Goal: Task Accomplishment & Management: Manage account settings

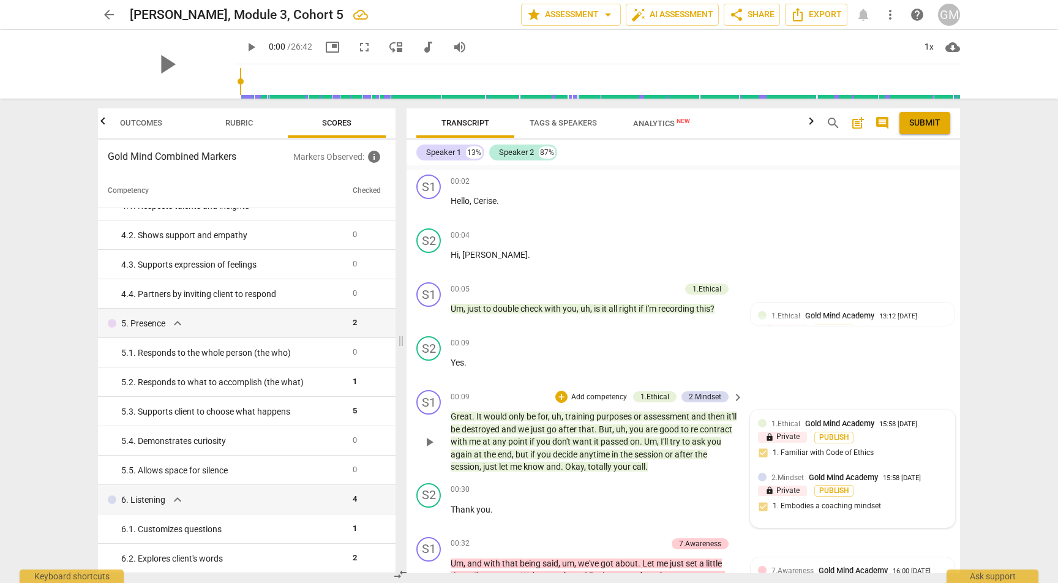
scroll to position [1113, 0]
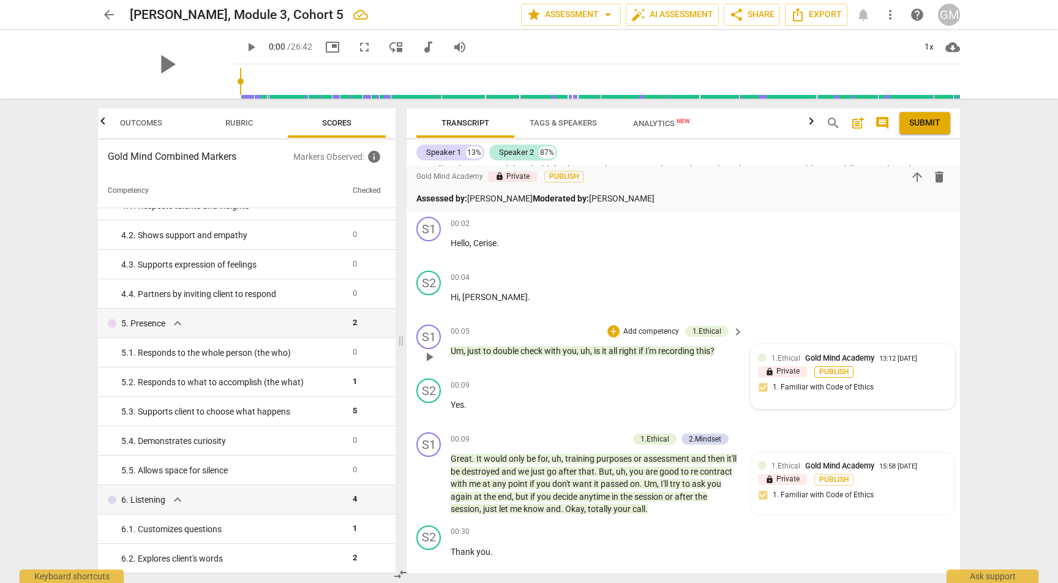
click at [833, 367] on span "Publish" at bounding box center [834, 372] width 18 height 10
click at [825, 320] on div "S1 play_arrow pause 00:05 + Add competency 1.Ethical keyboard_arrow_right Um , …" at bounding box center [683, 347] width 553 height 54
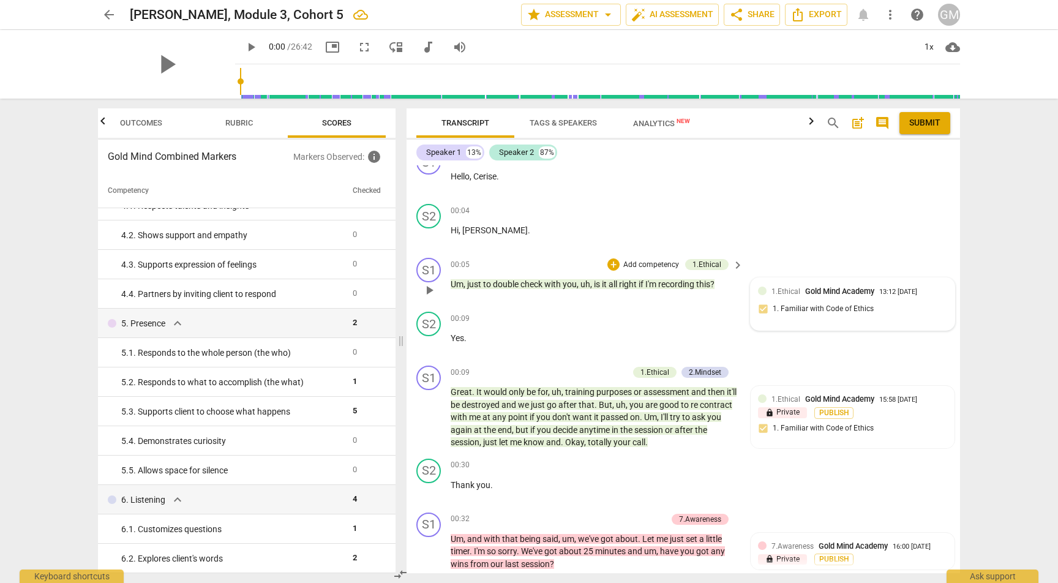
scroll to position [1223, 0]
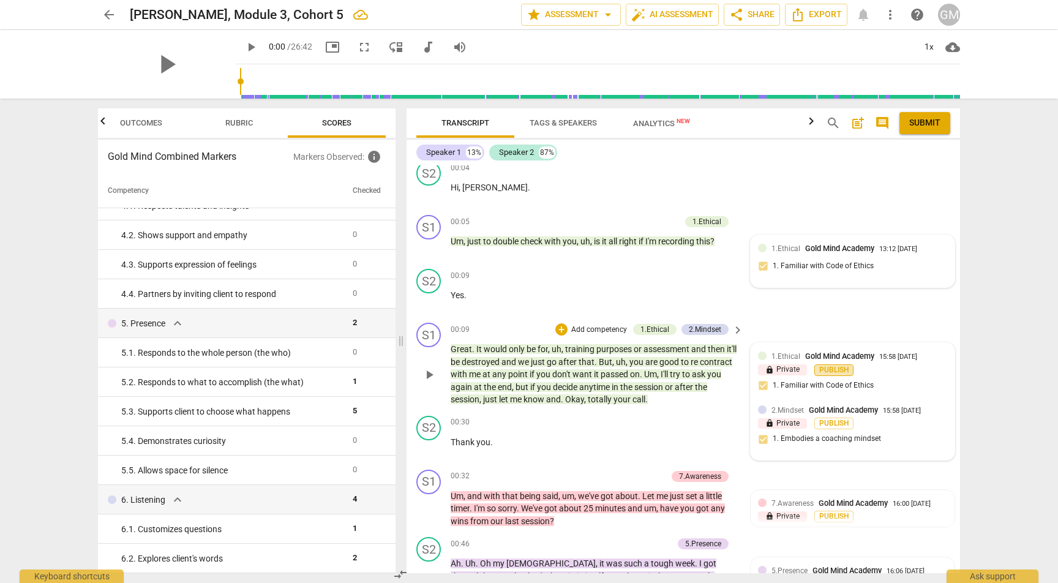
click at [828, 365] on span "Publish" at bounding box center [834, 370] width 18 height 10
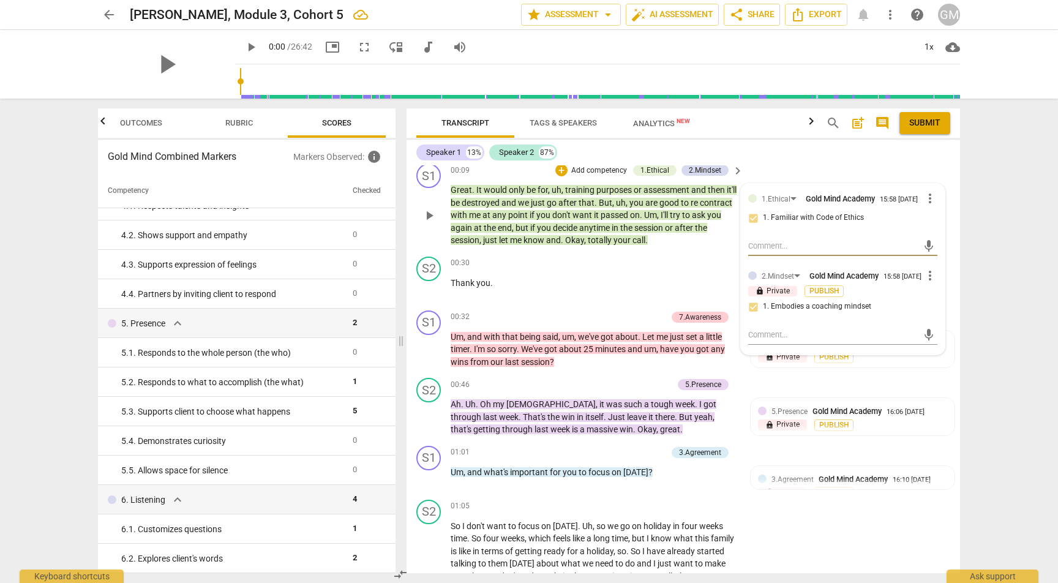
scroll to position [1395, 0]
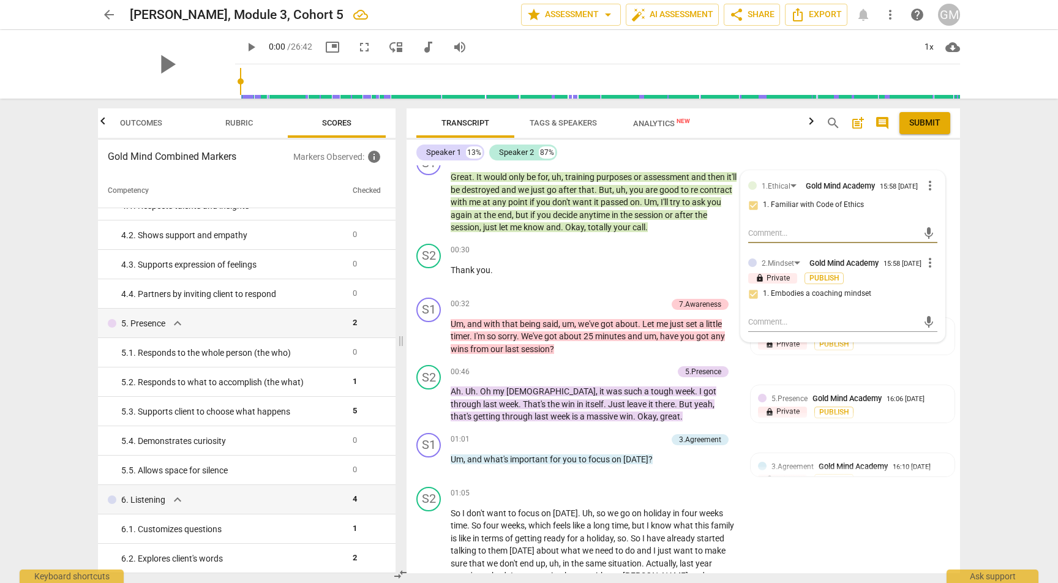
click at [1010, 307] on div "arrow_back Leece, Meredith, Module 3, Cohort 5 edit star Assessment arrow_drop_…" at bounding box center [529, 291] width 1058 height 583
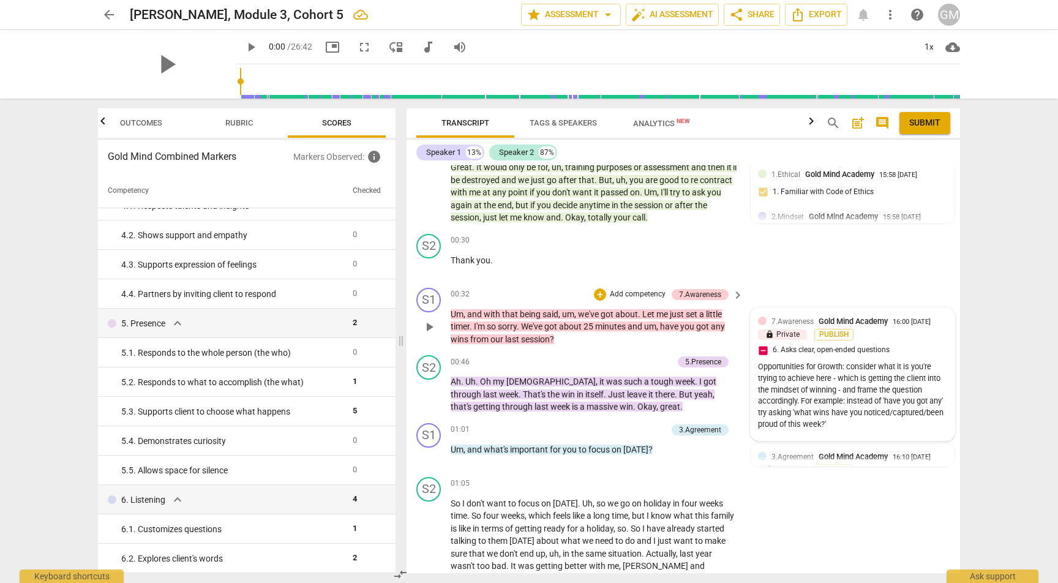
scroll to position [1407, 0]
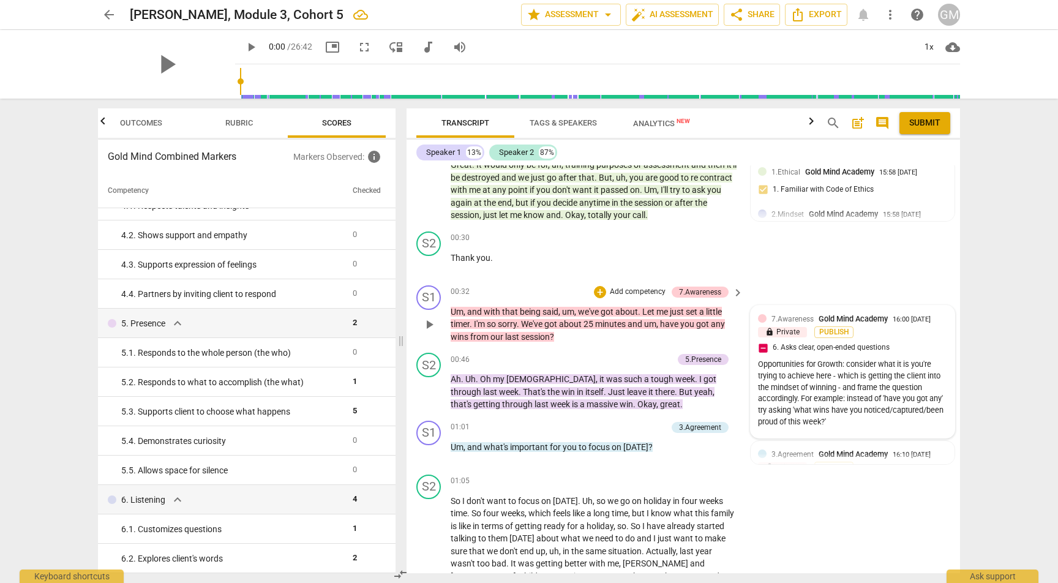
click at [890, 326] on div "lock Private Publish" at bounding box center [852, 332] width 189 height 12
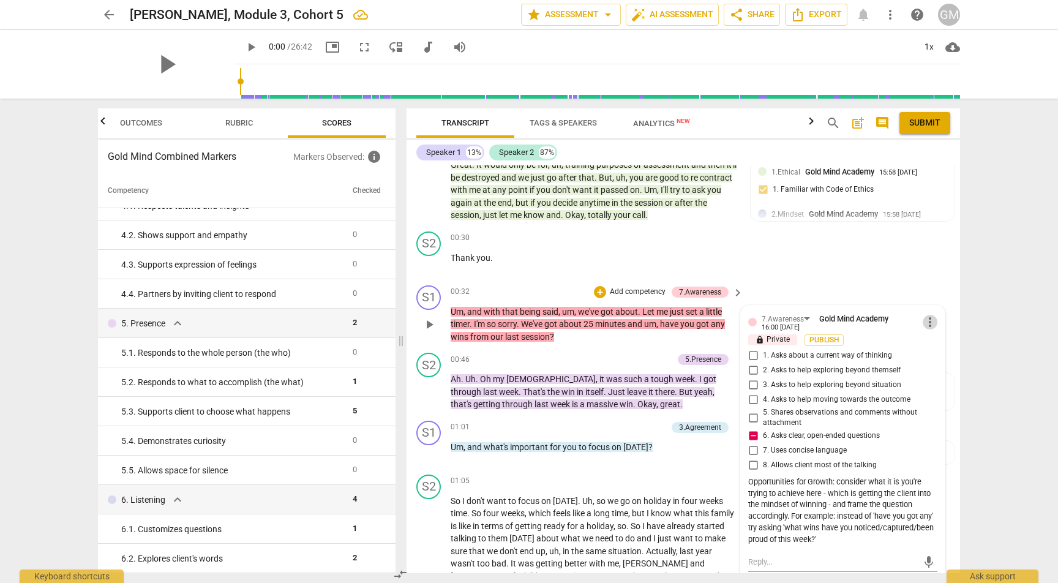
click at [926, 315] on span "more_vert" at bounding box center [930, 322] width 15 height 15
click at [941, 326] on li "Delete" at bounding box center [939, 320] width 42 height 23
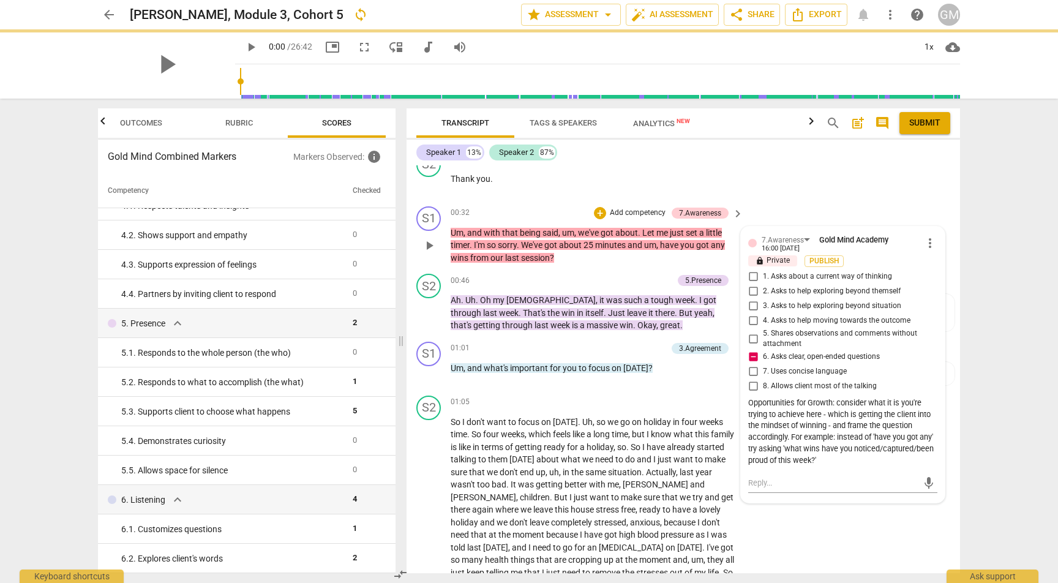
scroll to position [1448, 0]
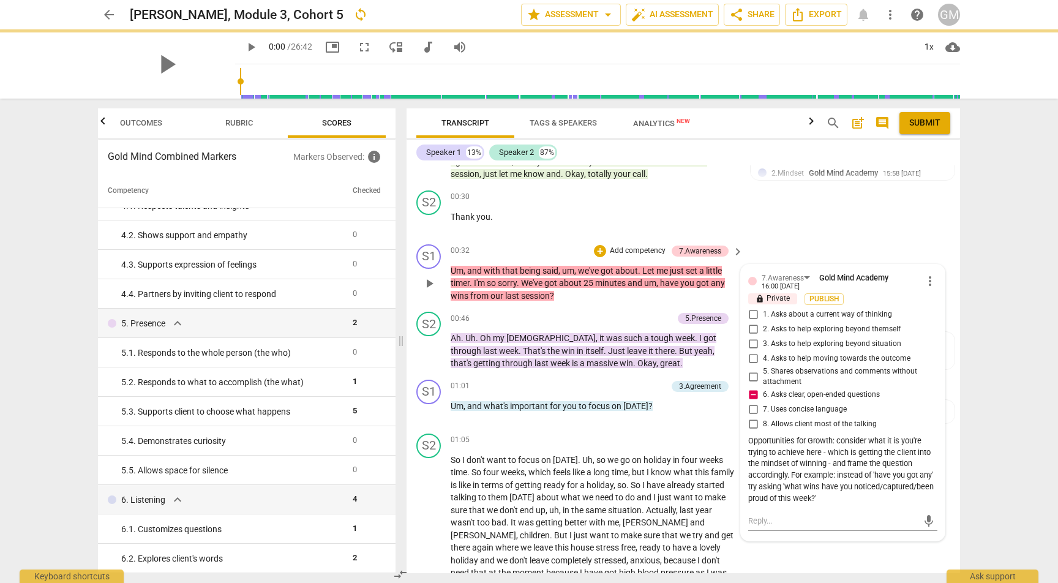
click at [626, 246] on p "Add competency" at bounding box center [638, 251] width 58 height 11
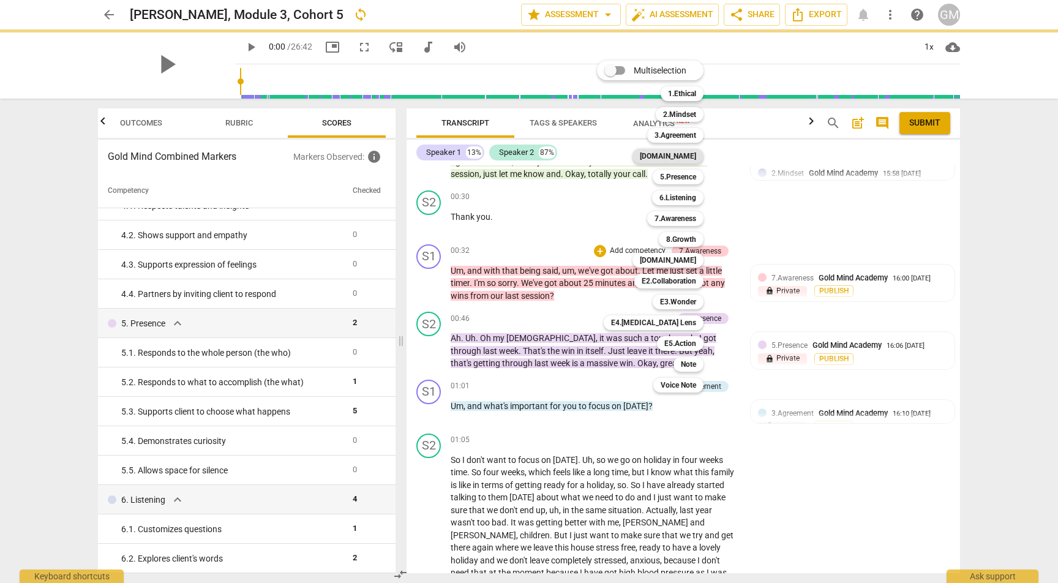
click at [684, 152] on b "[DOMAIN_NAME]" at bounding box center [668, 156] width 56 height 15
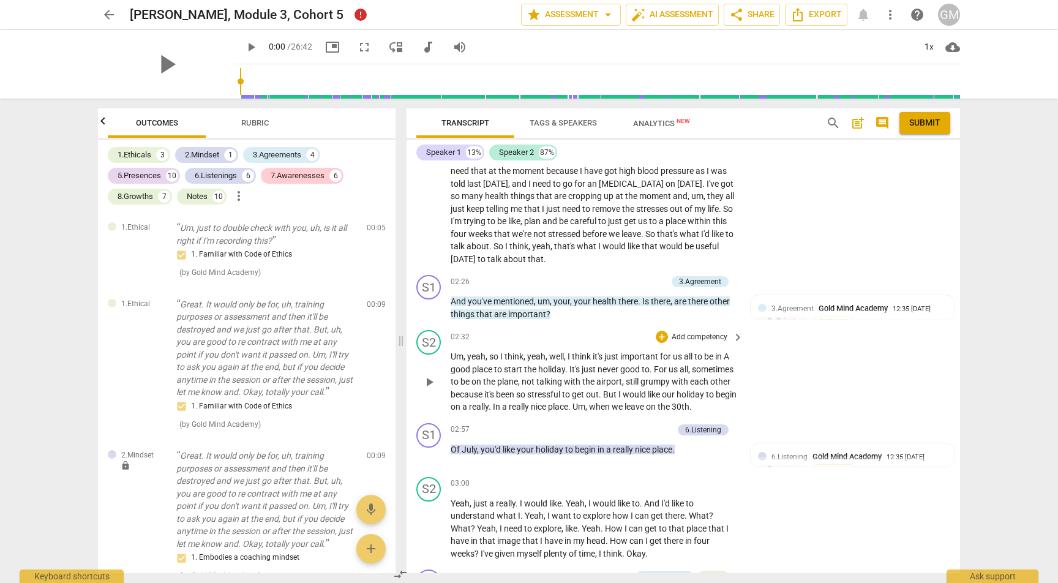
scroll to position [0, 0]
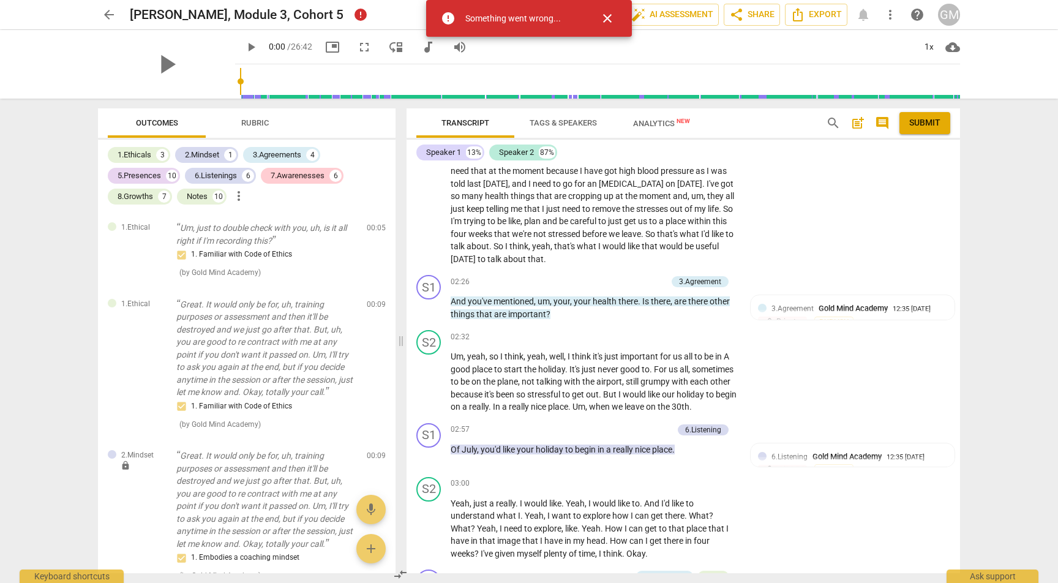
click at [612, 18] on span "close" at bounding box center [607, 18] width 15 height 15
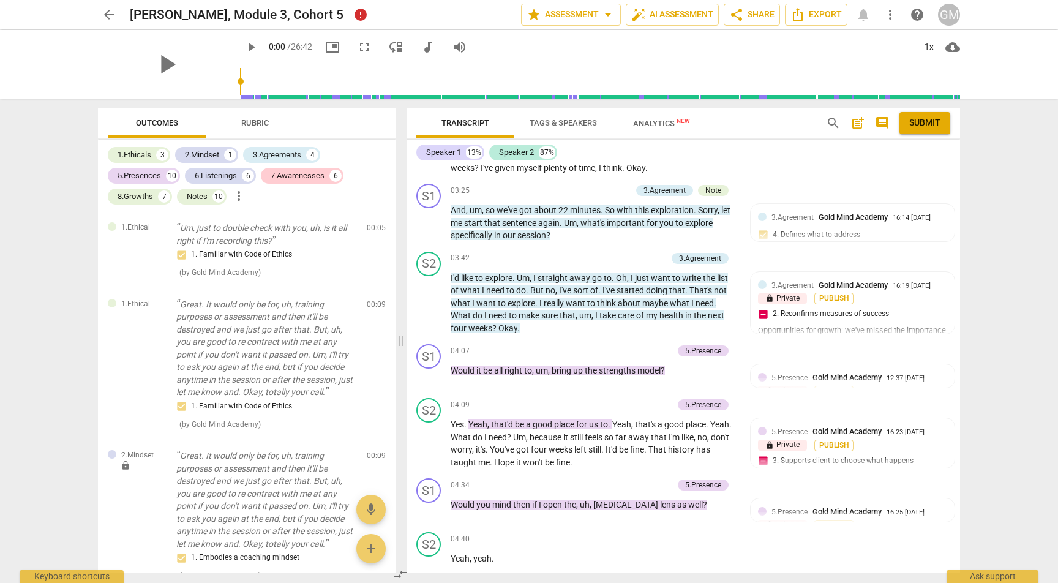
click at [349, 123] on div "Outcomes Rubric" at bounding box center [247, 122] width 278 height 29
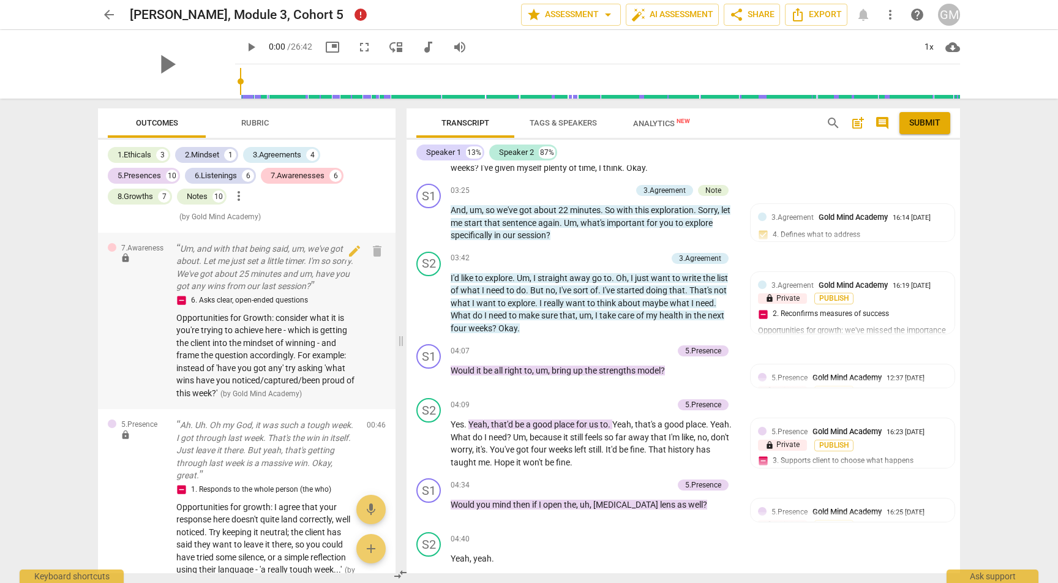
scroll to position [338, 0]
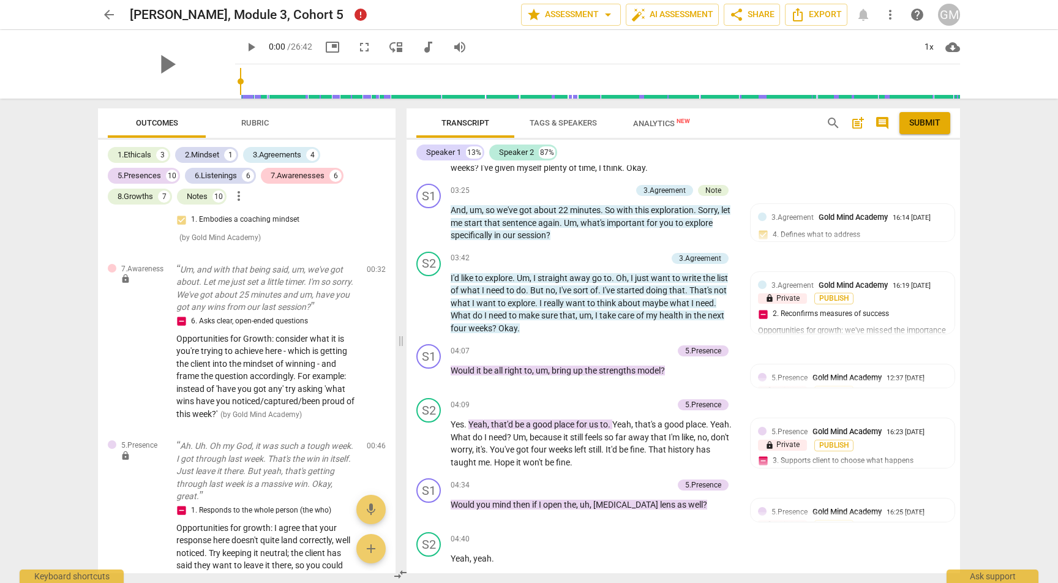
click at [258, 116] on span "Rubric" at bounding box center [255, 123] width 57 height 17
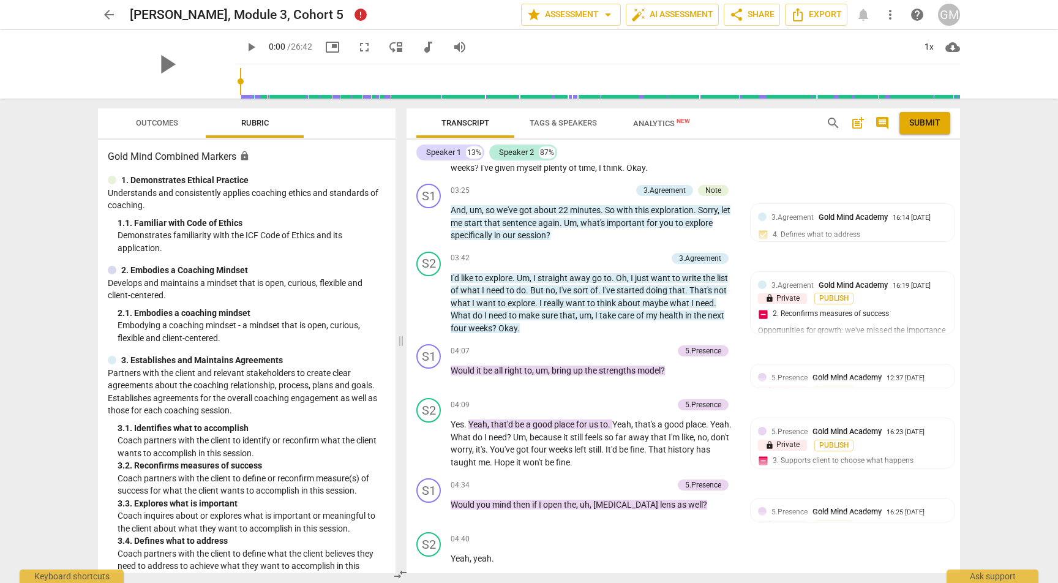
click at [158, 119] on span "Outcomes" at bounding box center [157, 122] width 42 height 9
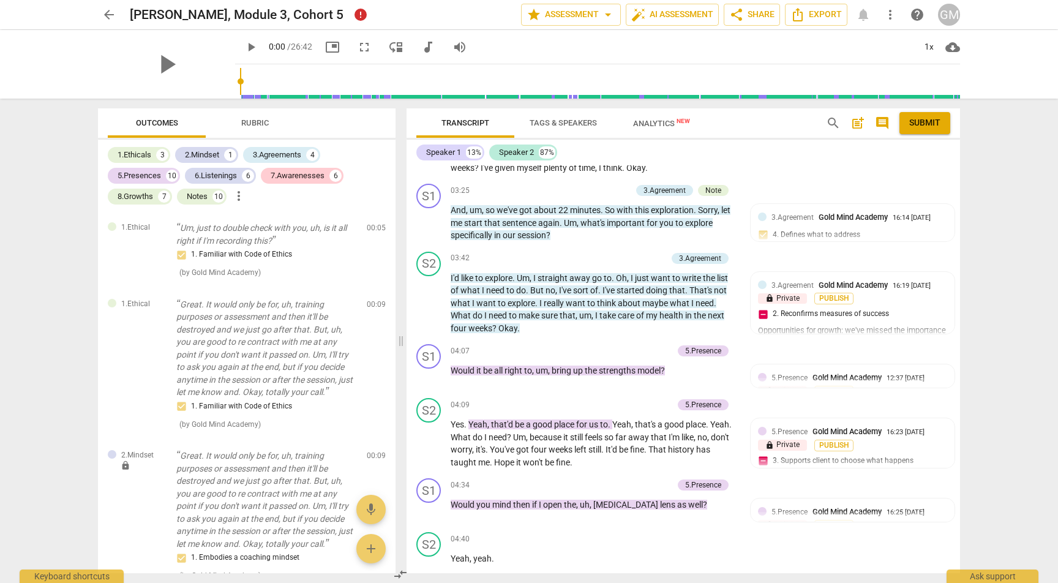
click at [334, 122] on div "Outcomes Rubric" at bounding box center [247, 122] width 278 height 29
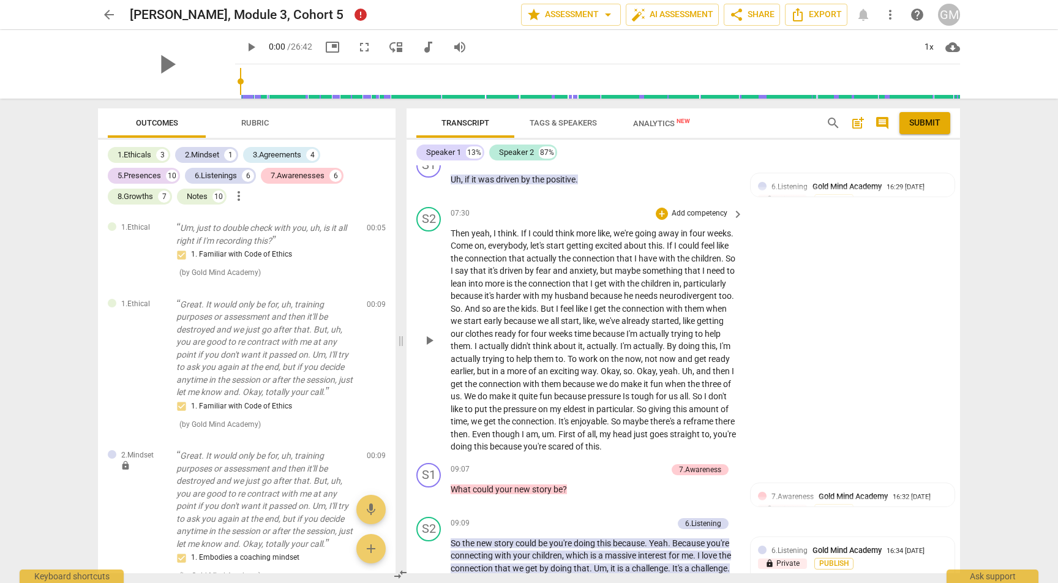
scroll to position [3321, 0]
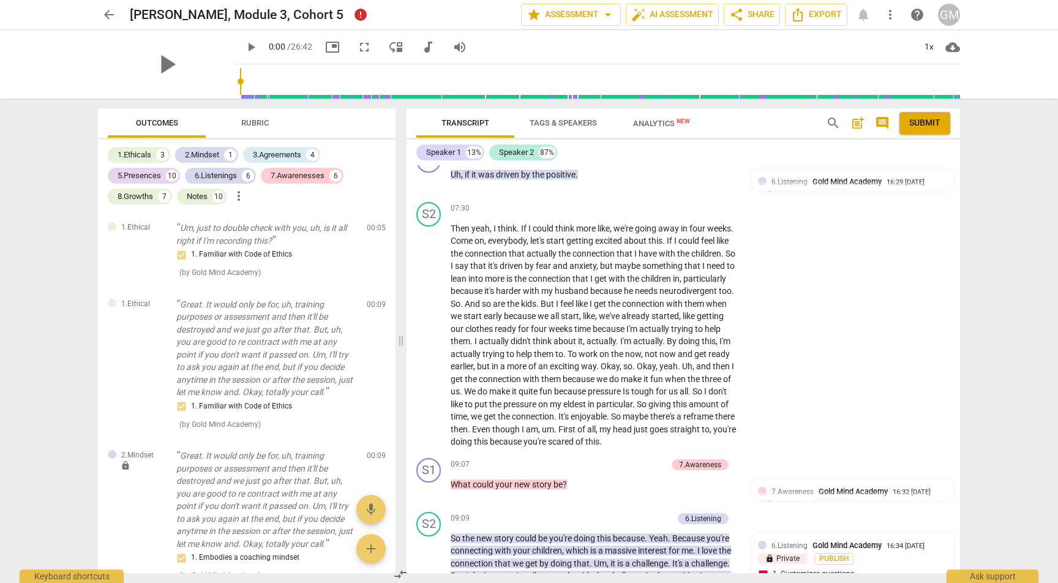
click at [995, 141] on div "arrow_back Leece, Meredith, Module 3, Cohort 5 error edit star Assessment arrow…" at bounding box center [529, 291] width 1058 height 583
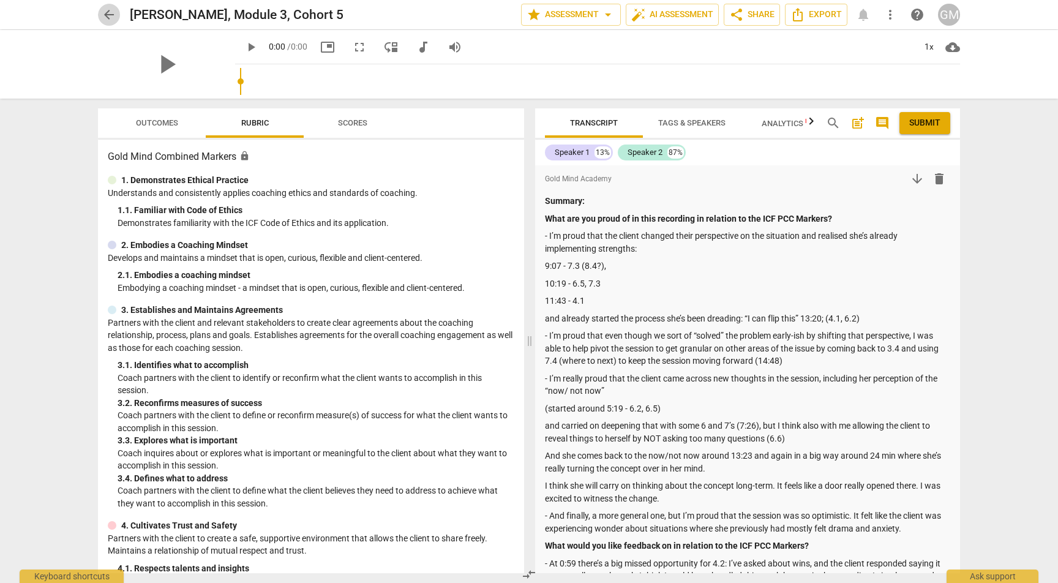
click at [110, 15] on span "arrow_back" at bounding box center [109, 14] width 15 height 15
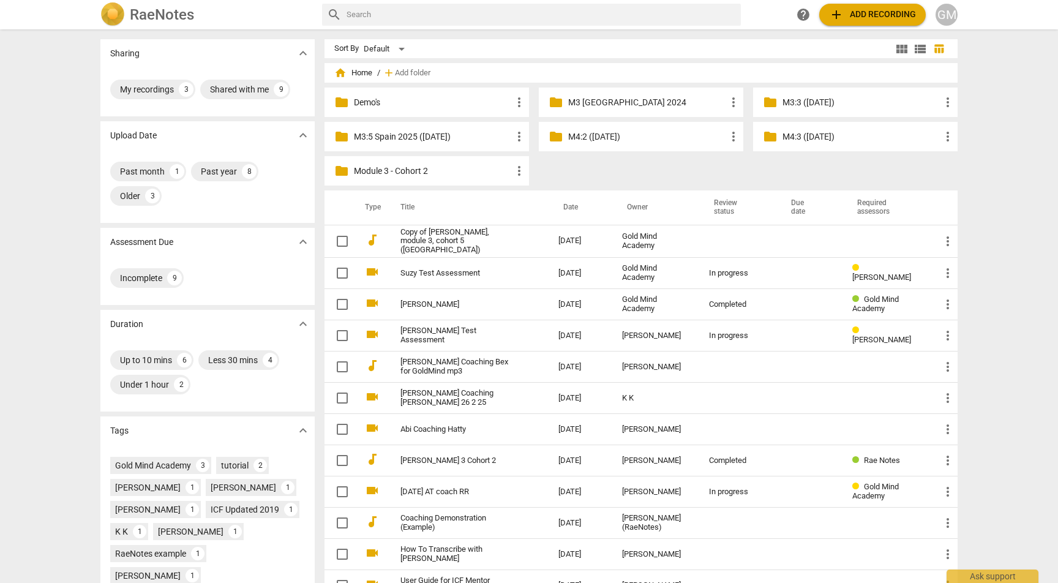
click at [461, 130] on p "M3:5 Spain 2025 ([DATE])" at bounding box center [433, 136] width 158 height 13
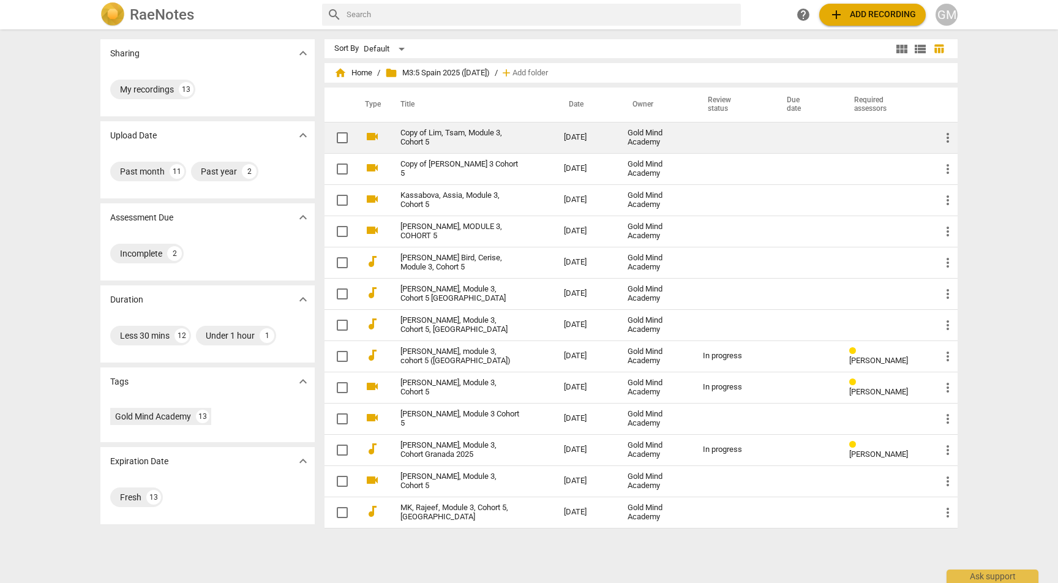
click at [942, 136] on span "more_vert" at bounding box center [947, 137] width 15 height 15
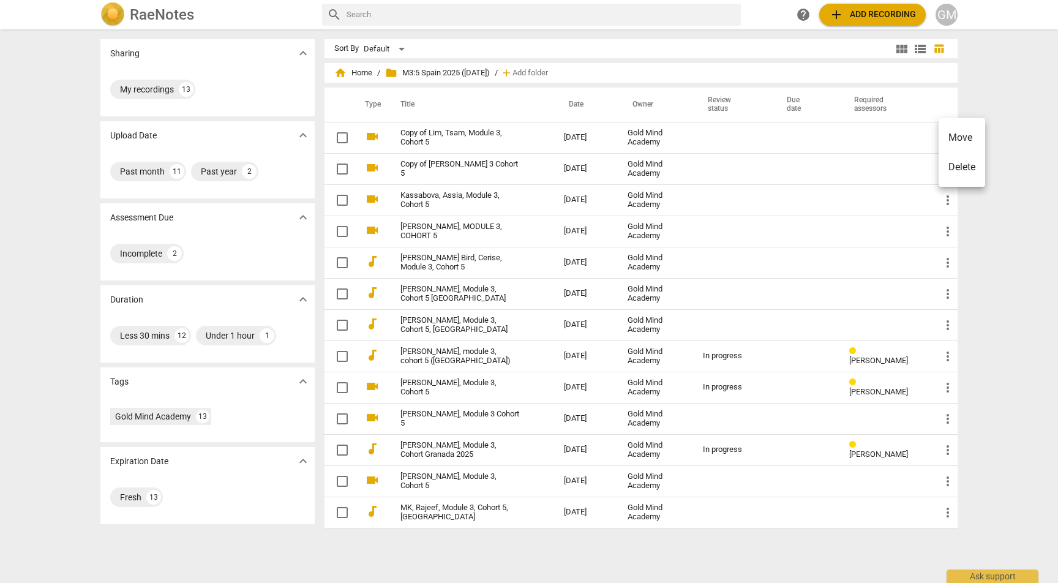
click at [481, 136] on div at bounding box center [529, 291] width 1058 height 583
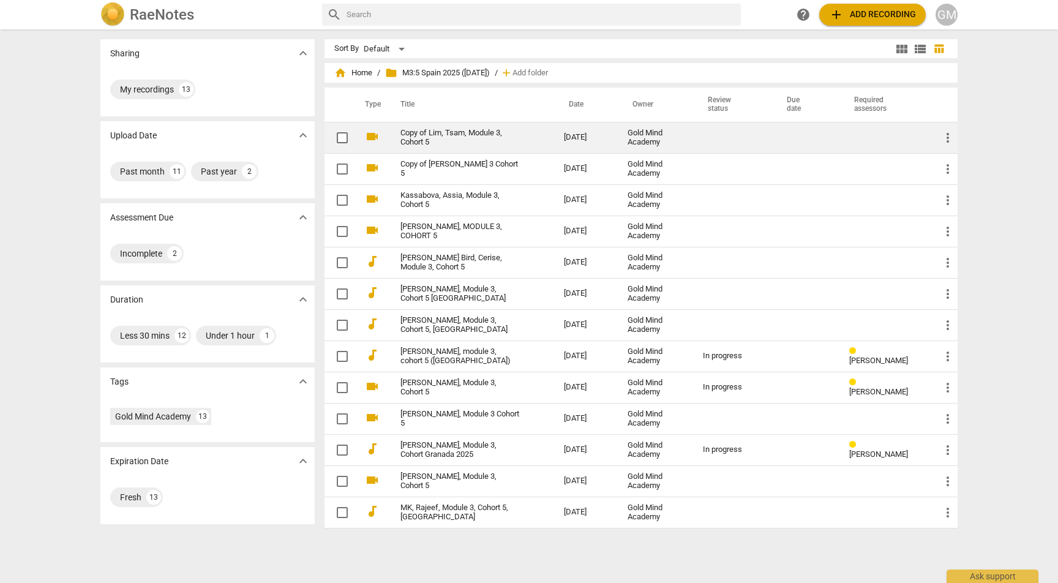
click at [458, 135] on link "Copy of Lim, Tsam, Module 3, Cohort 5" at bounding box center [459, 138] width 119 height 18
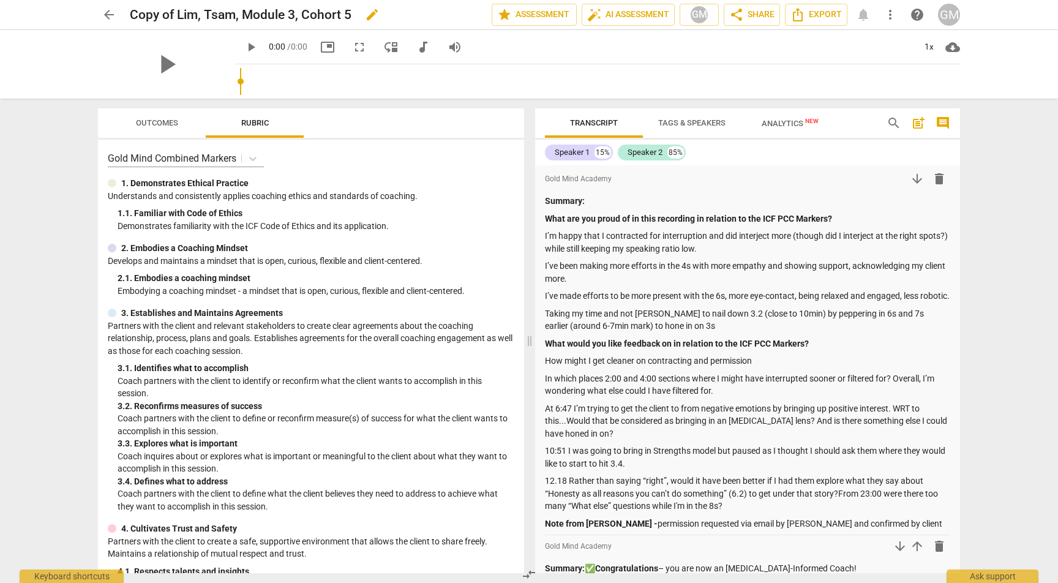
click at [191, 13] on h2 "Copy of Lim, Tsam, Module 3, Cohort 5" at bounding box center [241, 14] width 222 height 15
click at [207, 14] on h2 "Copy of Lim, Tsam, Module 3, Cohort 5" at bounding box center [241, 14] width 222 height 15
click at [369, 15] on span "edit" at bounding box center [372, 14] width 15 height 15
click at [176, 12] on input "Copy of Lim, Tsam, Module 3, Cohort 5" at bounding box center [284, 14] width 308 height 23
type input "[PERSON_NAME], Tsam, Module 3, Cohort 5"
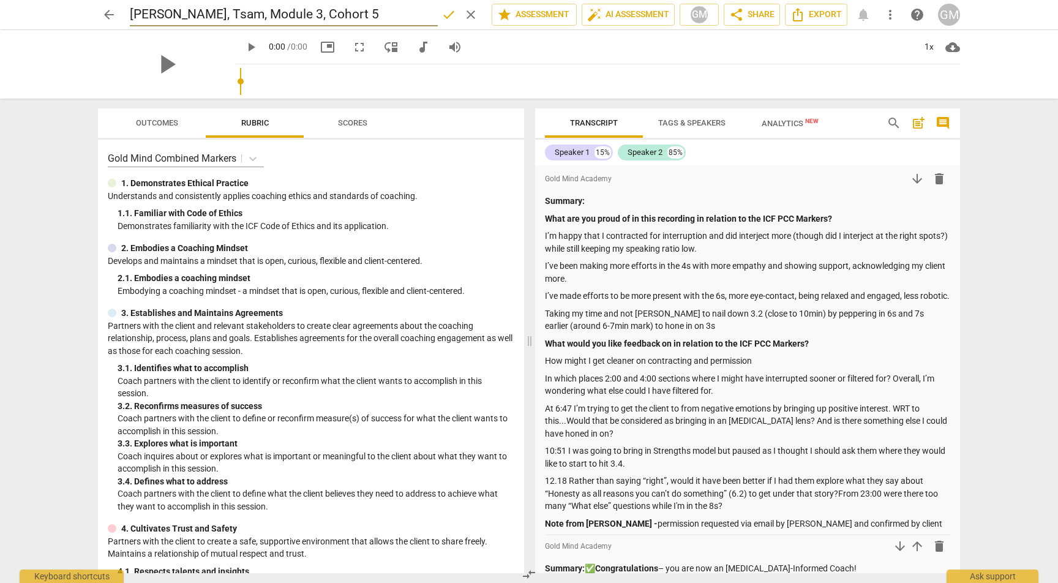
click at [448, 13] on span "done" at bounding box center [448, 14] width 15 height 15
click at [109, 16] on span "arrow_back" at bounding box center [109, 14] width 15 height 15
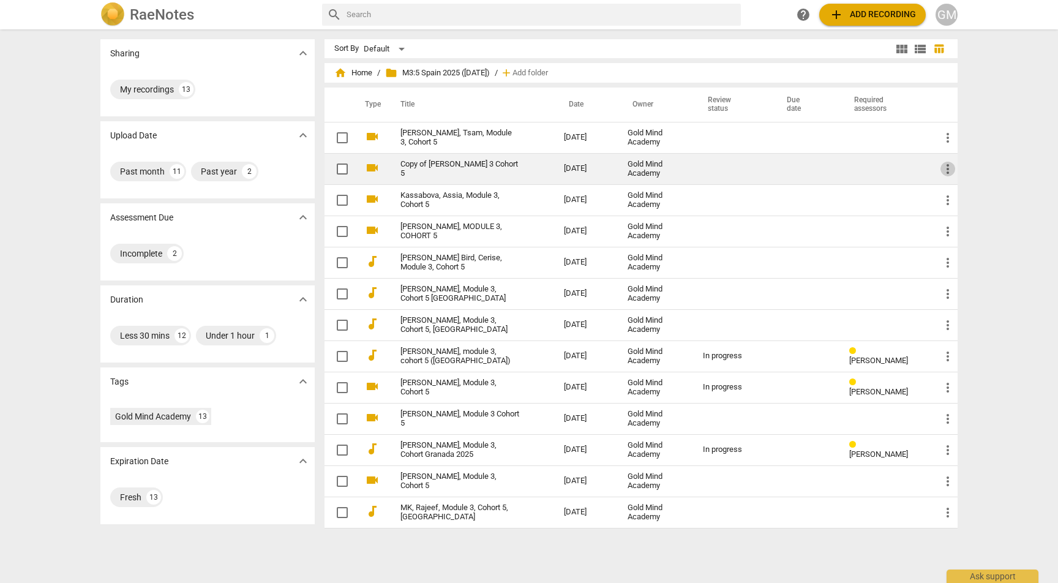
click at [947, 172] on span "more_vert" at bounding box center [947, 169] width 15 height 15
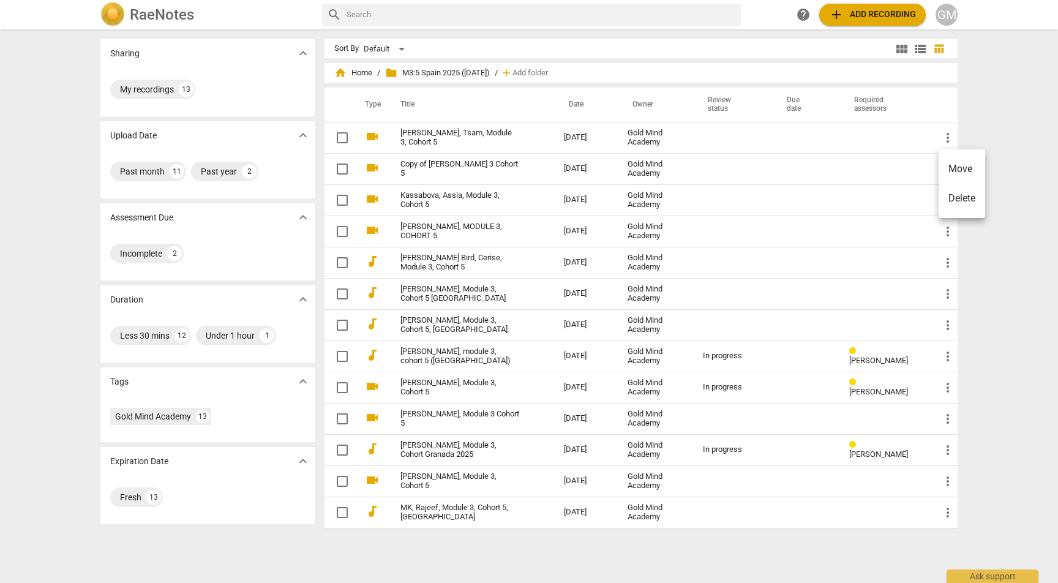
click at [475, 160] on div at bounding box center [529, 291] width 1058 height 583
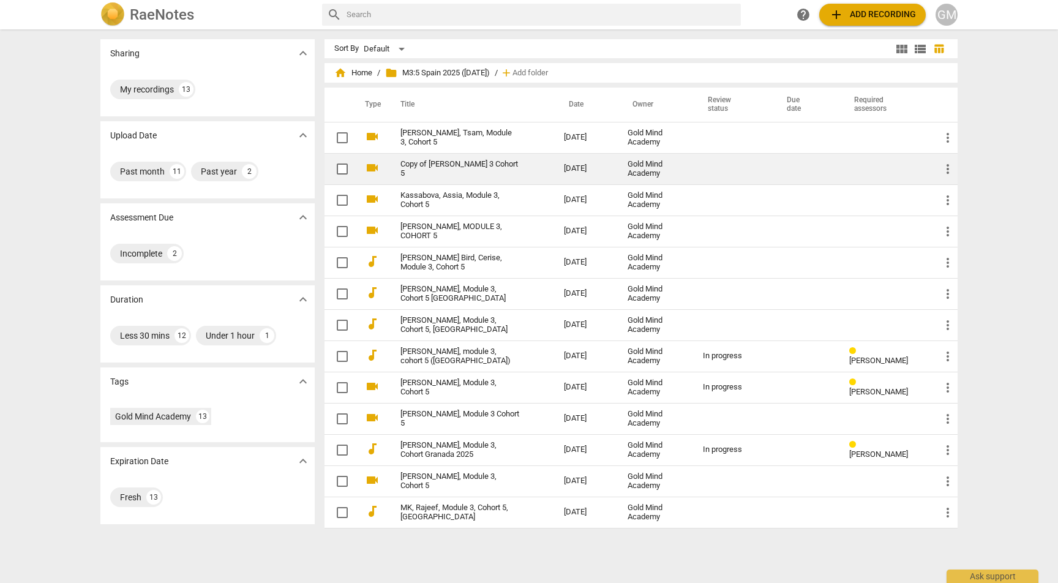
click at [465, 165] on link "Copy of [PERSON_NAME] 3 Cohort 5" at bounding box center [459, 169] width 119 height 18
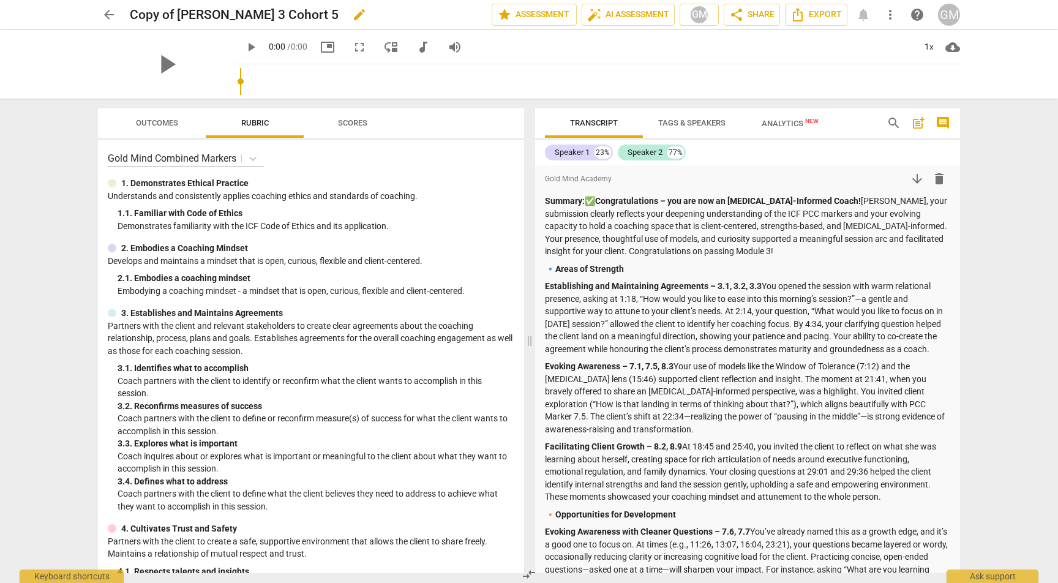
click at [370, 23] on button "edit" at bounding box center [359, 15] width 22 height 22
click at [178, 13] on input "Copy of [PERSON_NAME] 3 Cohort 5" at bounding box center [284, 14] width 308 height 23
type input "[PERSON_NAME] 3 Cohort 5"
click at [441, 10] on span "done" at bounding box center [448, 14] width 15 height 15
click at [113, 17] on span "arrow_back" at bounding box center [109, 14] width 15 height 15
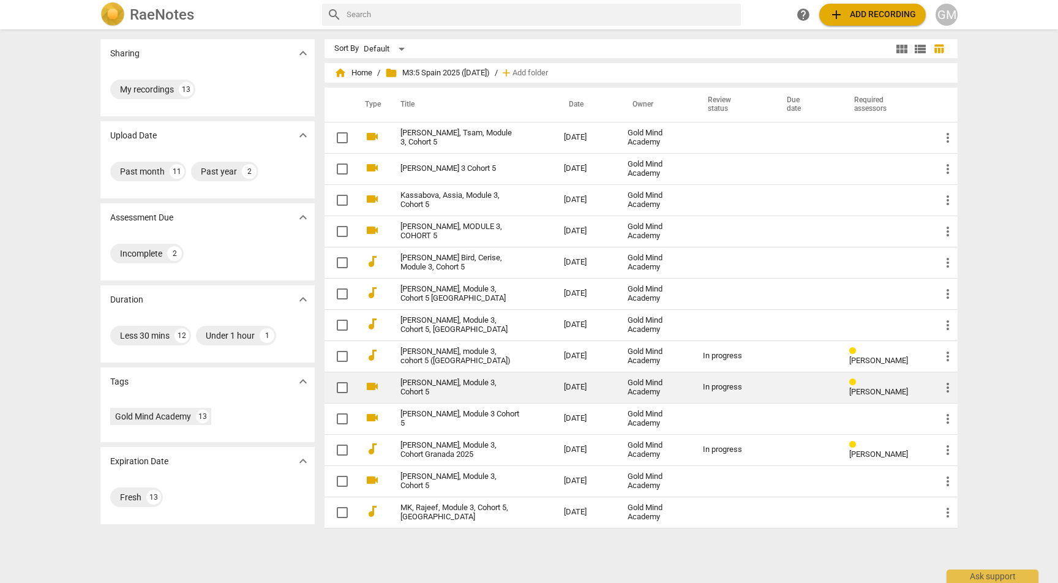
click at [442, 391] on link "[PERSON_NAME], Module 3, Cohort 5" at bounding box center [459, 387] width 119 height 18
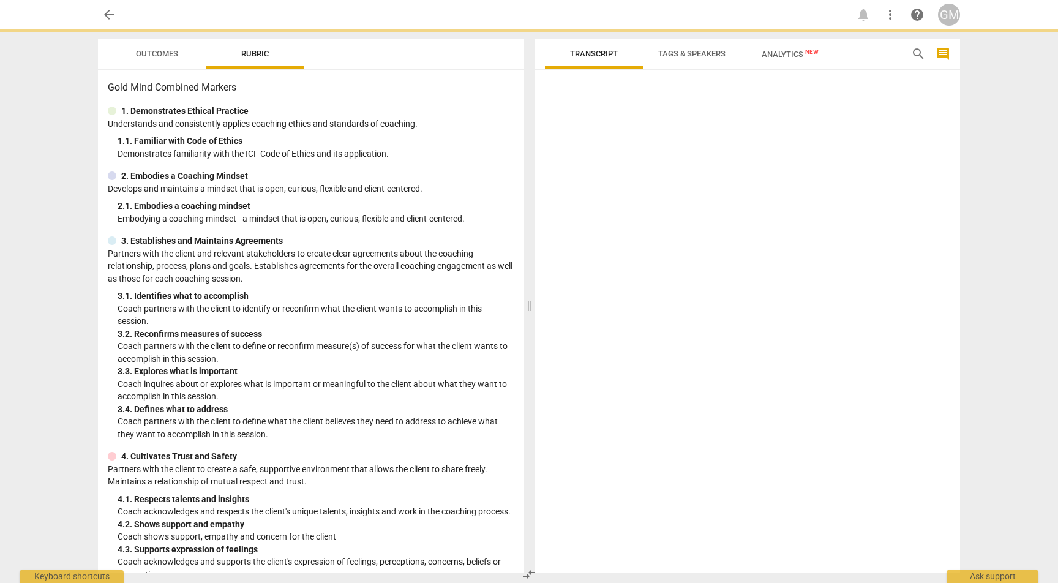
click at [891, 16] on span "more_vert" at bounding box center [890, 14] width 15 height 15
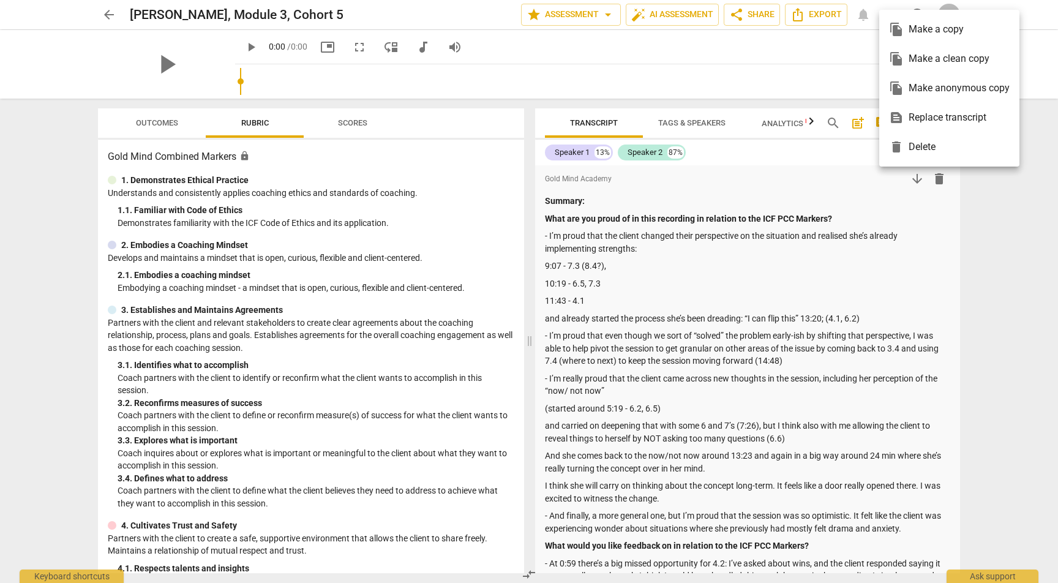
click at [939, 29] on div "file_copy Make a copy" at bounding box center [949, 29] width 121 height 29
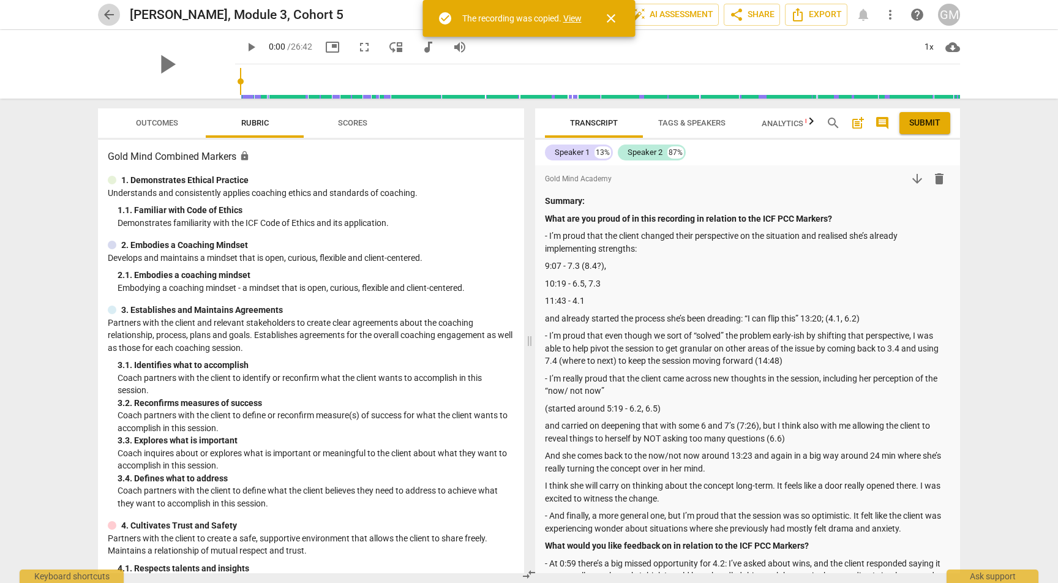
click at [112, 18] on span "arrow_back" at bounding box center [109, 14] width 15 height 15
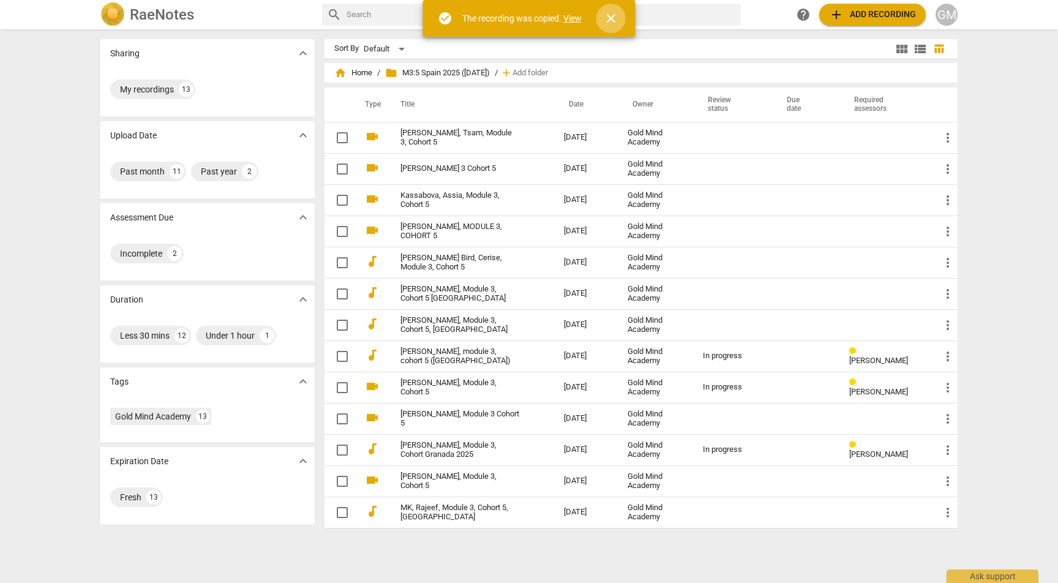
click at [618, 20] on span "close" at bounding box center [611, 18] width 15 height 15
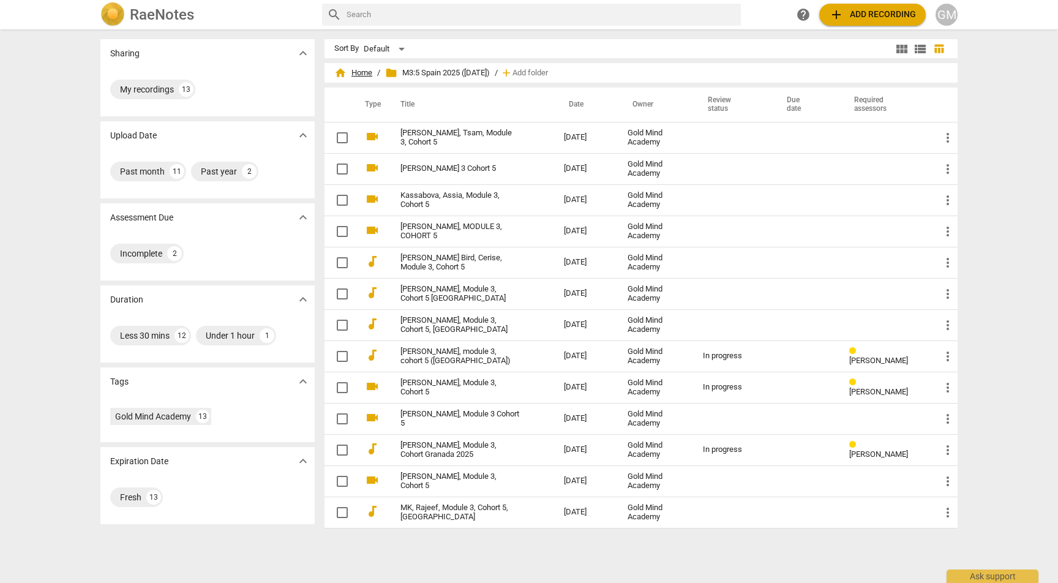
click at [362, 78] on span "home Home" at bounding box center [353, 73] width 38 height 12
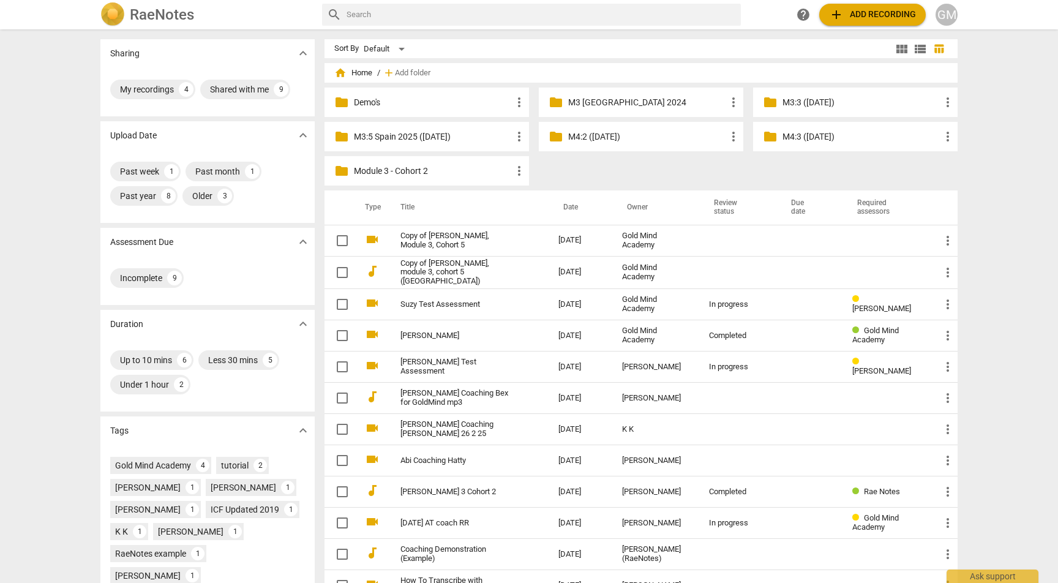
click at [451, 135] on p "M3:5 Spain 2025 ([DATE])" at bounding box center [433, 136] width 158 height 13
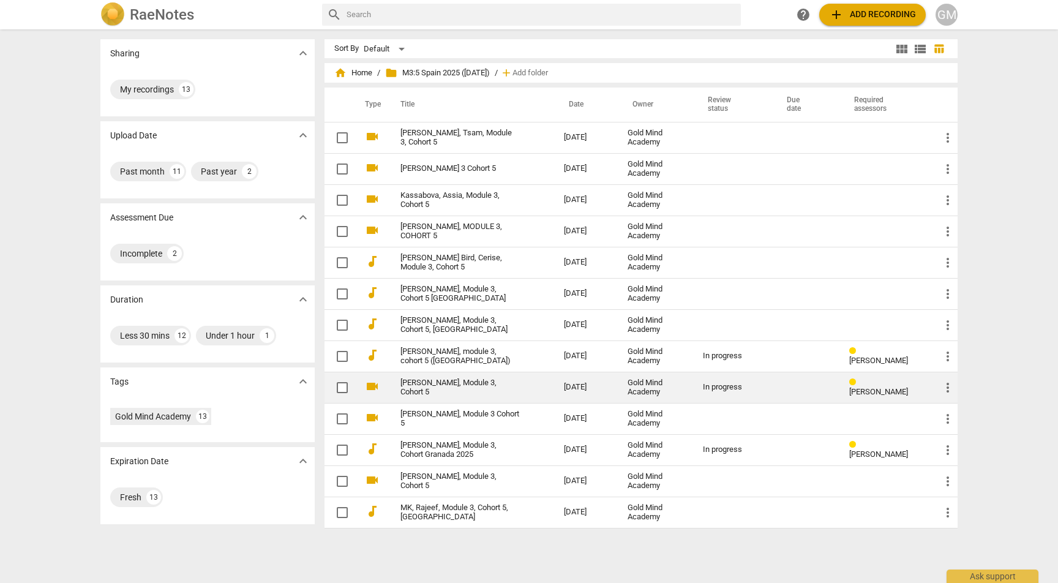
click at [499, 391] on link "[PERSON_NAME], Module 3, Cohort 5" at bounding box center [459, 387] width 119 height 18
